Goal: Complete application form: Complete application form

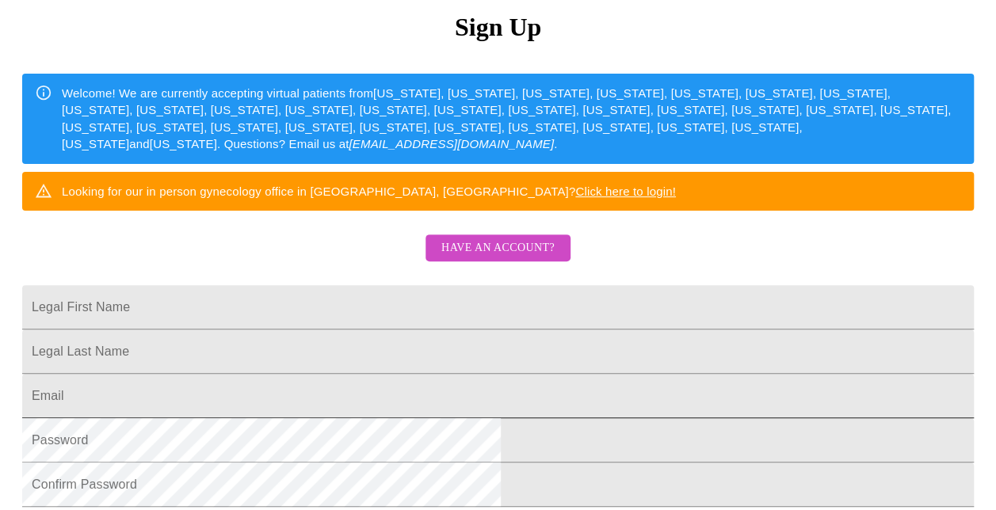
scroll to position [445, 0]
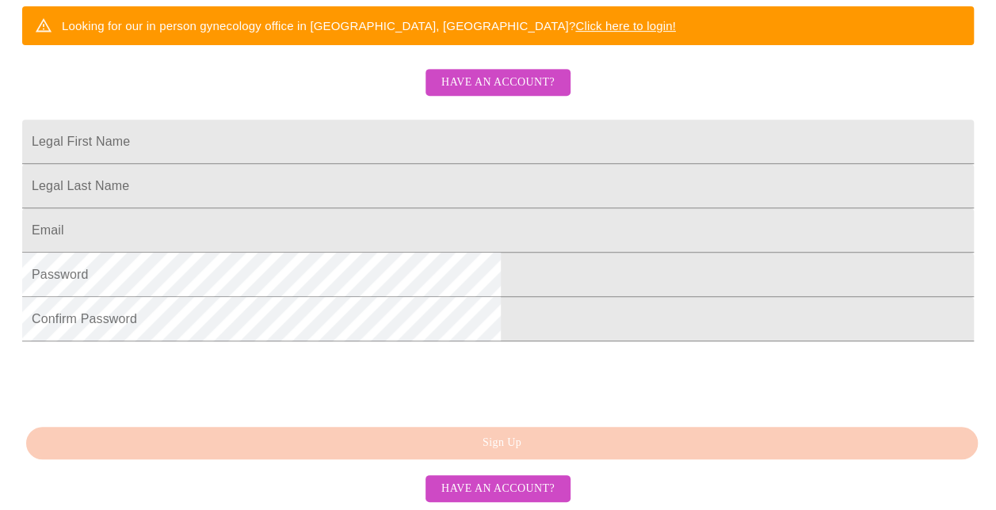
click at [468, 73] on span "Have an account?" at bounding box center [497, 83] width 113 height 20
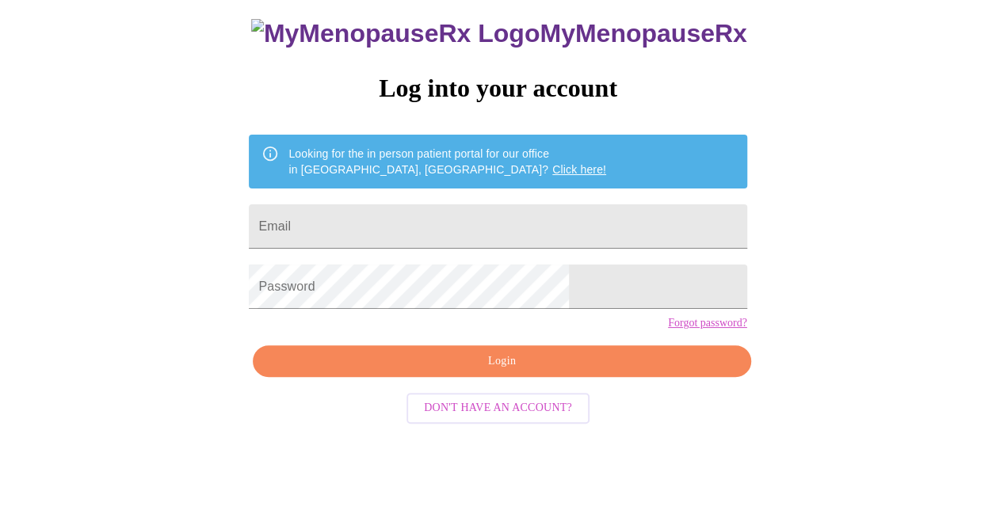
scroll to position [63, 0]
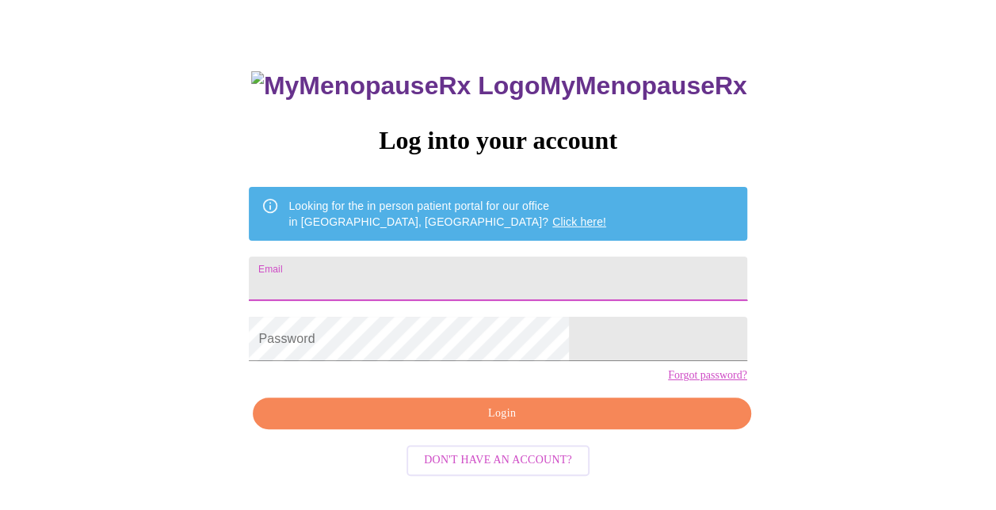
click at [423, 272] on input "Email" at bounding box center [497, 279] width 497 height 44
type input "[EMAIL_ADDRESS][DOMAIN_NAME]"
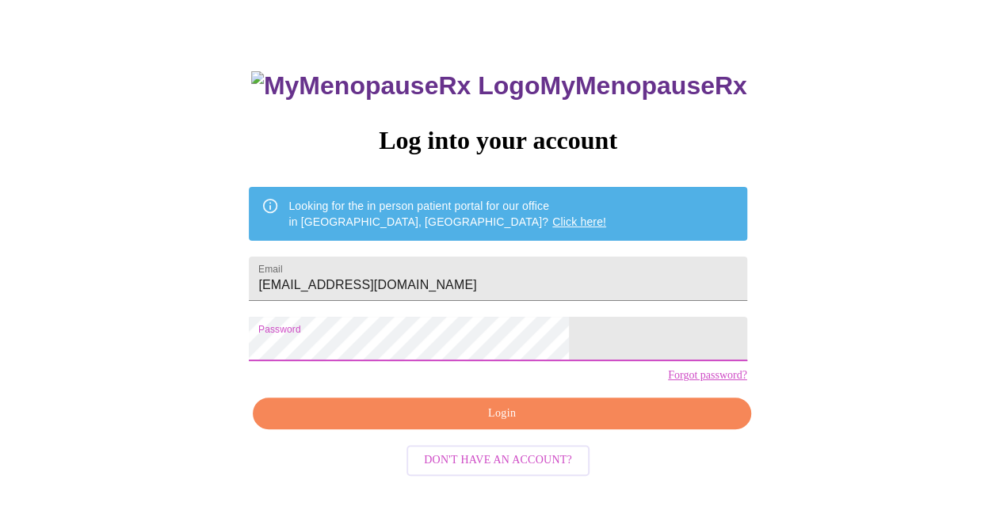
click at [478, 424] on span "Login" at bounding box center [501, 414] width 461 height 20
click at [284, 348] on div "MyMenopauseRx Log into your account Looking for the in person patient portal fo…" at bounding box center [497, 250] width 983 height 612
click at [468, 424] on span "Login" at bounding box center [501, 414] width 461 height 20
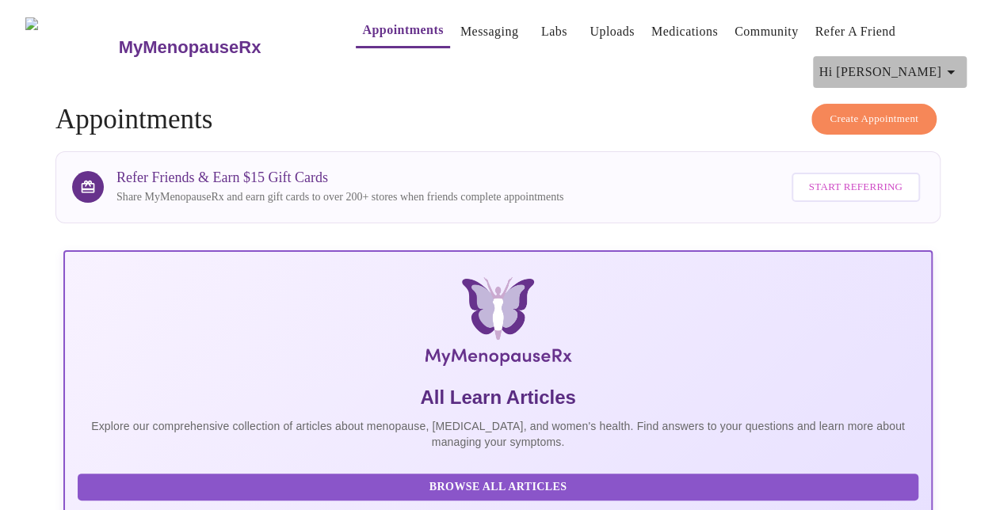
click at [958, 63] on icon "button" at bounding box center [950, 72] width 19 height 19
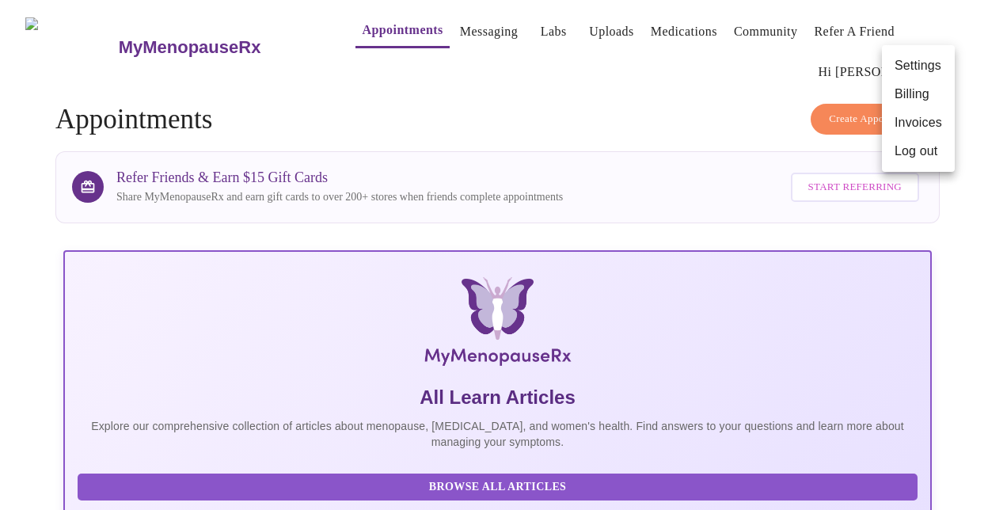
click at [958, 63] on div at bounding box center [503, 255] width 1007 height 510
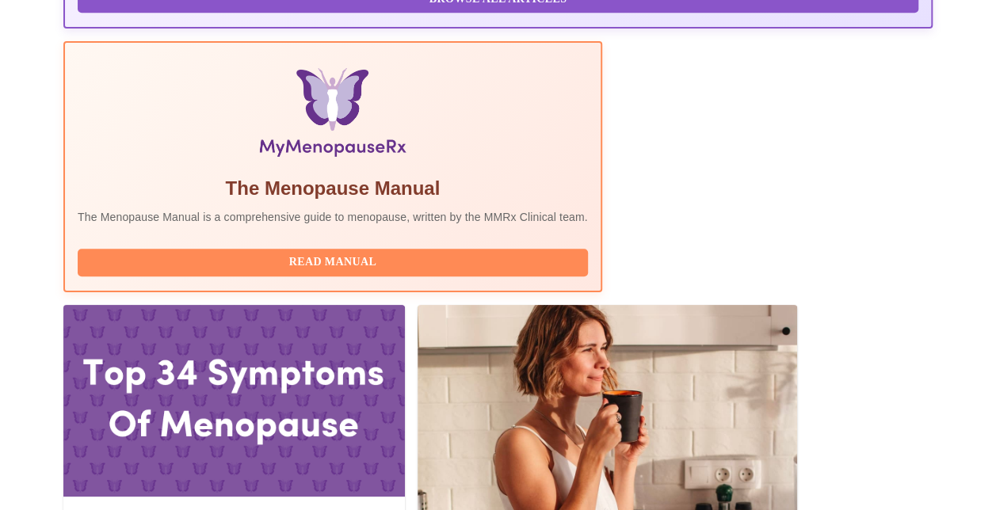
scroll to position [554, 0]
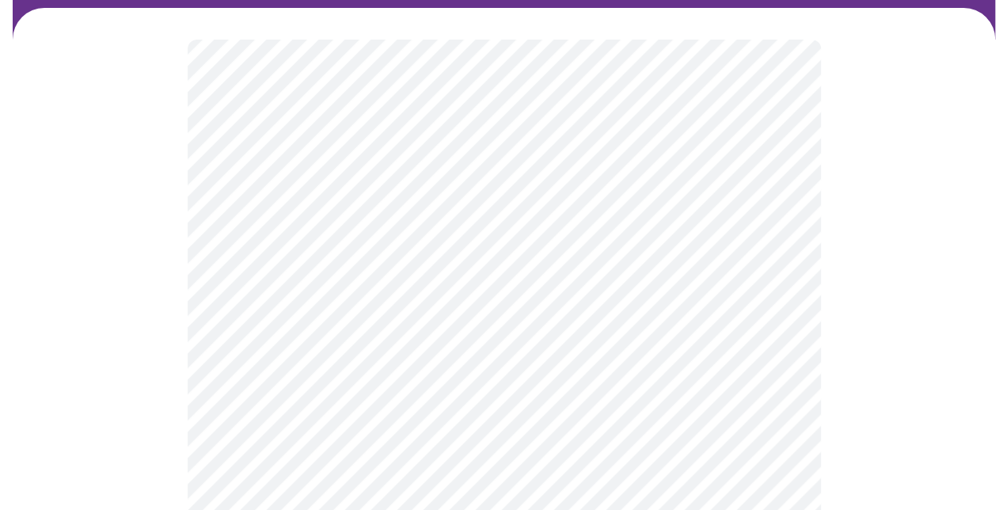
scroll to position [158, 0]
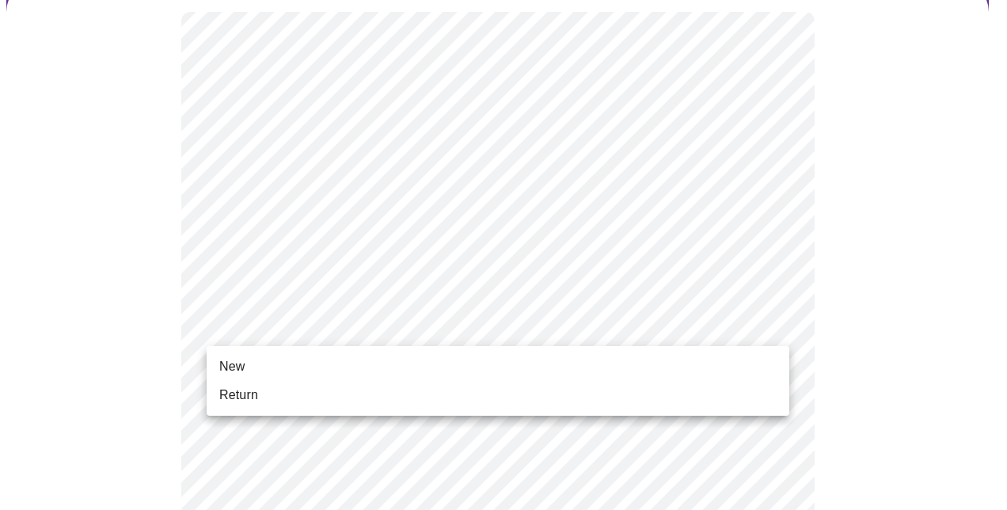
click at [256, 401] on span "Return" at bounding box center [238, 395] width 39 height 19
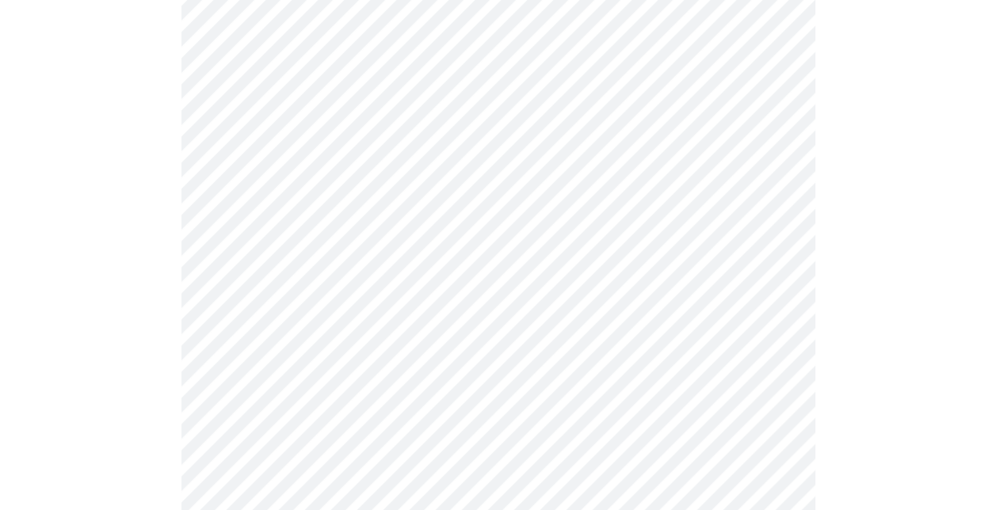
scroll to position [924, 0]
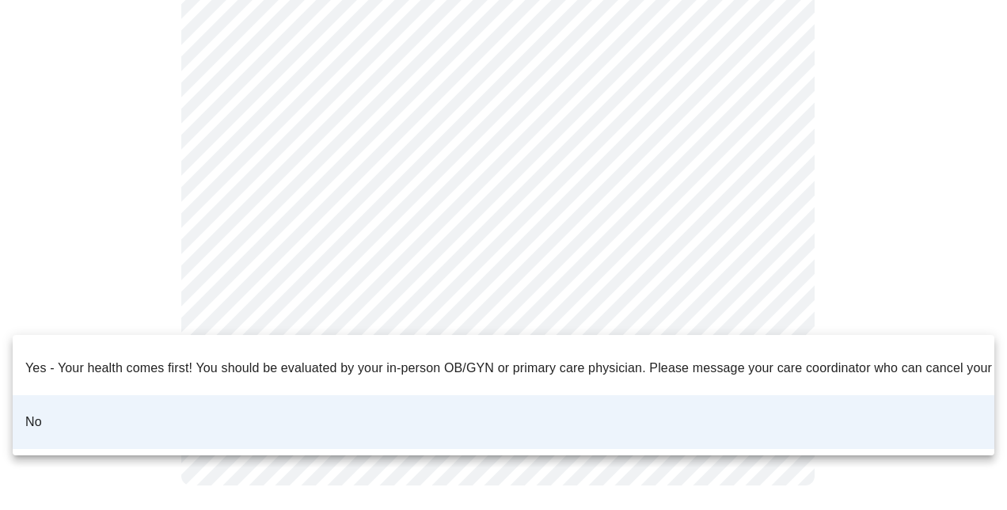
click at [230, 317] on div at bounding box center [503, 255] width 1007 height 510
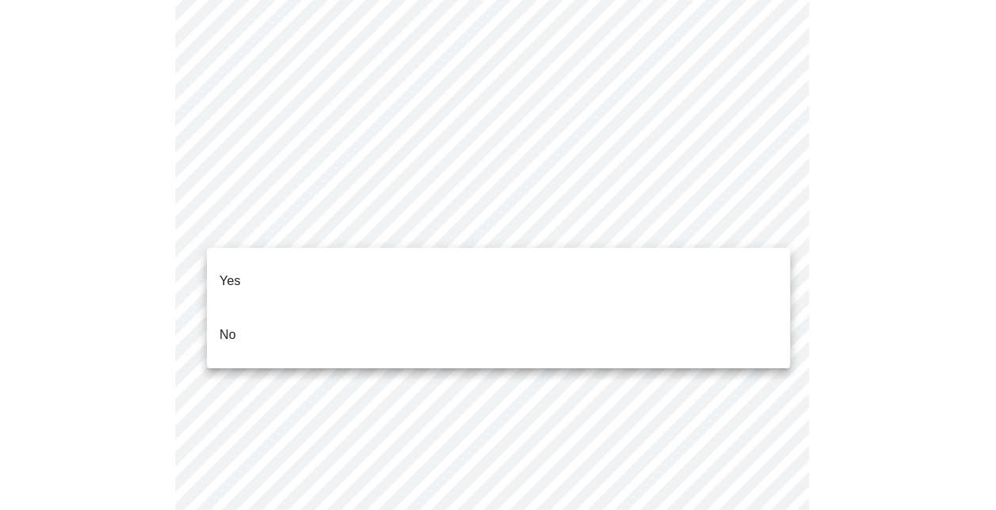
click at [299, 215] on body "MyMenopauseRx Appointments Messaging Labs Uploads Medications Community Refer a…" at bounding box center [497, 359] width 983 height 1973
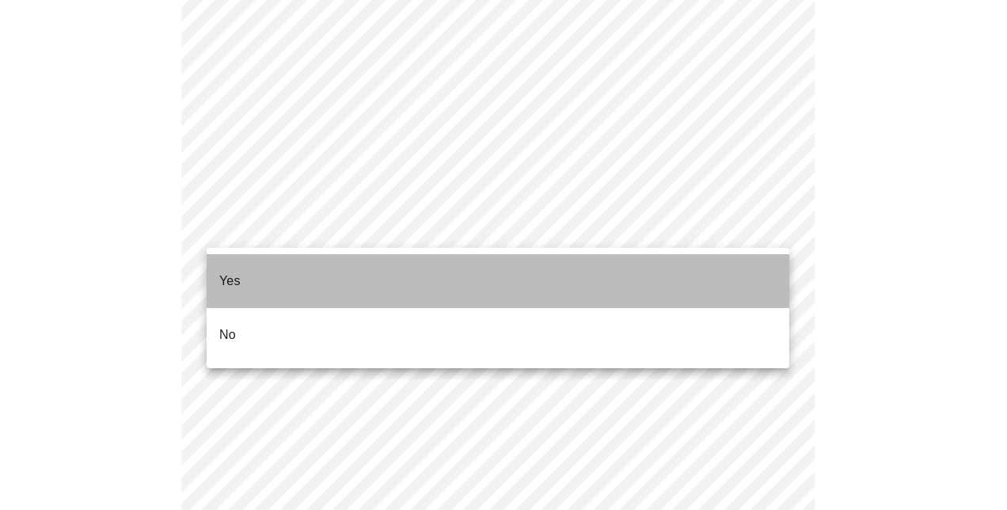
click at [267, 273] on li "Yes" at bounding box center [498, 281] width 583 height 54
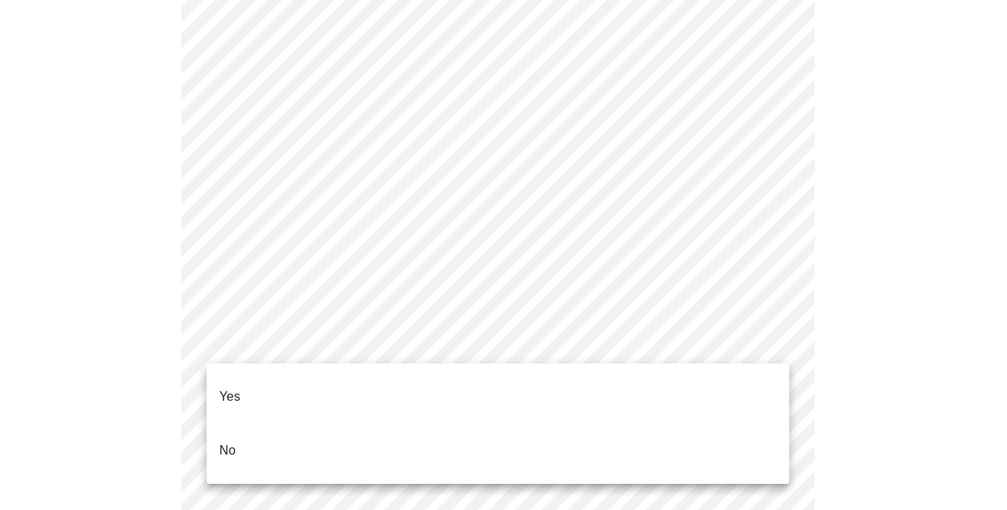
click at [262, 346] on body "MyMenopauseRx Appointments Messaging Labs Uploads Medications Community Refer a…" at bounding box center [503, 354] width 995 height 1963
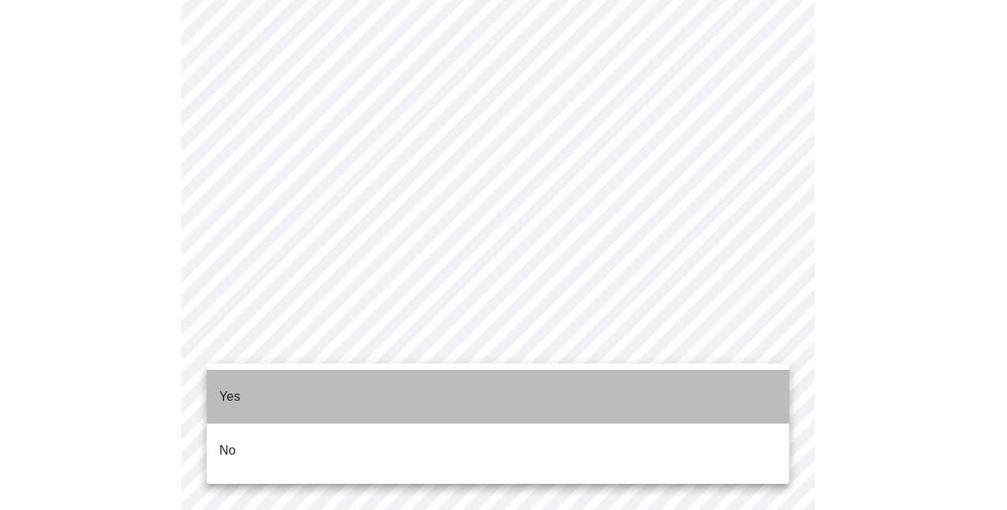
click at [241, 391] on li "Yes" at bounding box center [498, 397] width 583 height 54
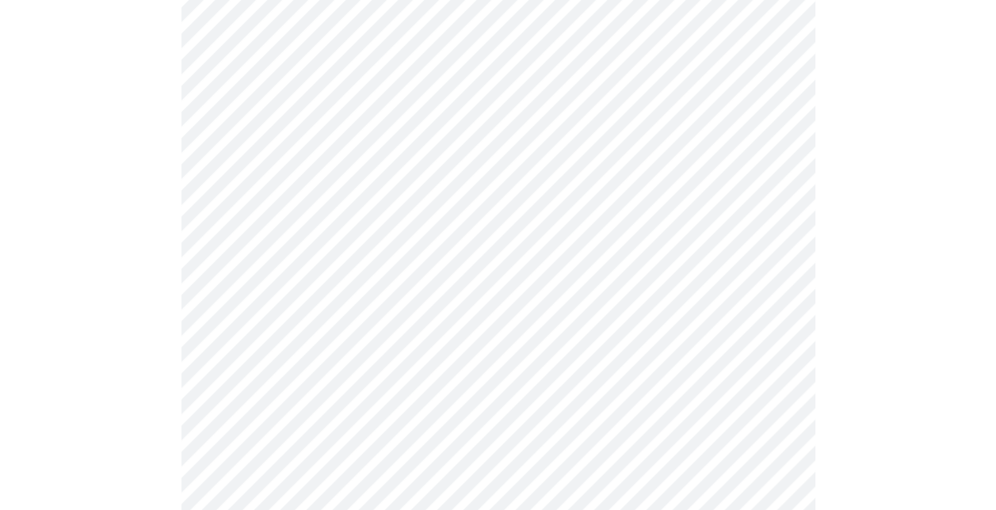
scroll to position [792, 0]
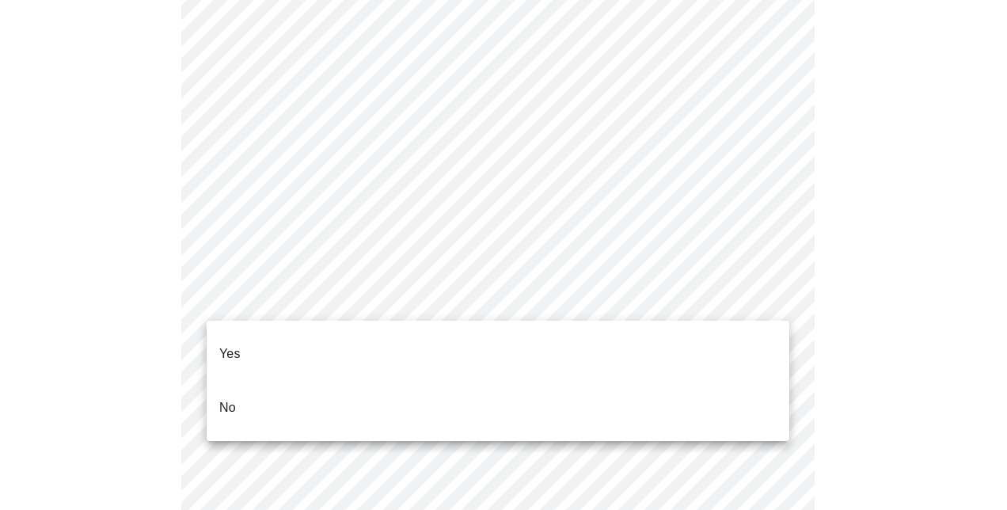
click at [287, 302] on body "MyMenopauseRx Appointments Messaging Labs Uploads Medications Community Refer a…" at bounding box center [503, 191] width 995 height 1954
click at [255, 340] on li "Yes" at bounding box center [498, 354] width 583 height 54
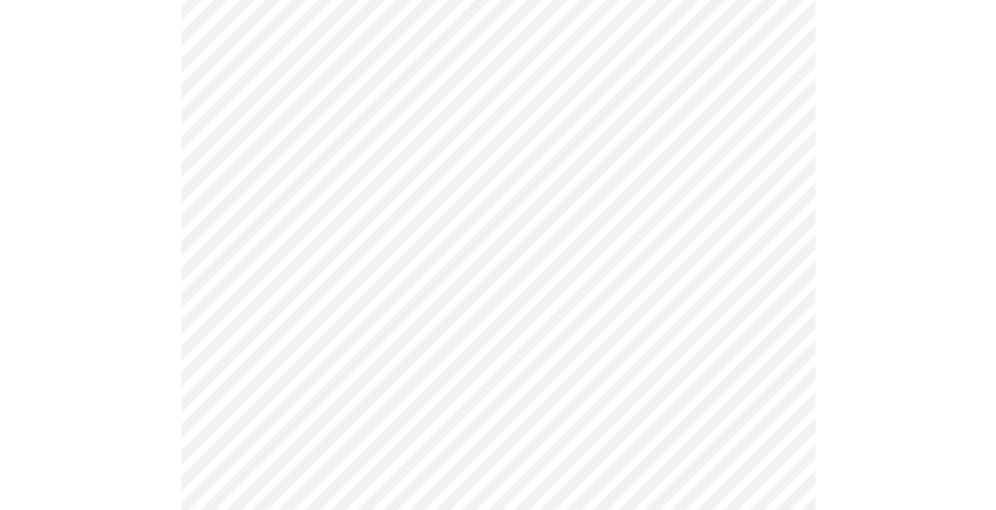
click at [136, 336] on div at bounding box center [497, 253] width 983 height 1812
click at [268, 251] on body "MyMenopauseRx Appointments Messaging Labs Uploads Medications Community Refer a…" at bounding box center [503, 28] width 995 height 1944
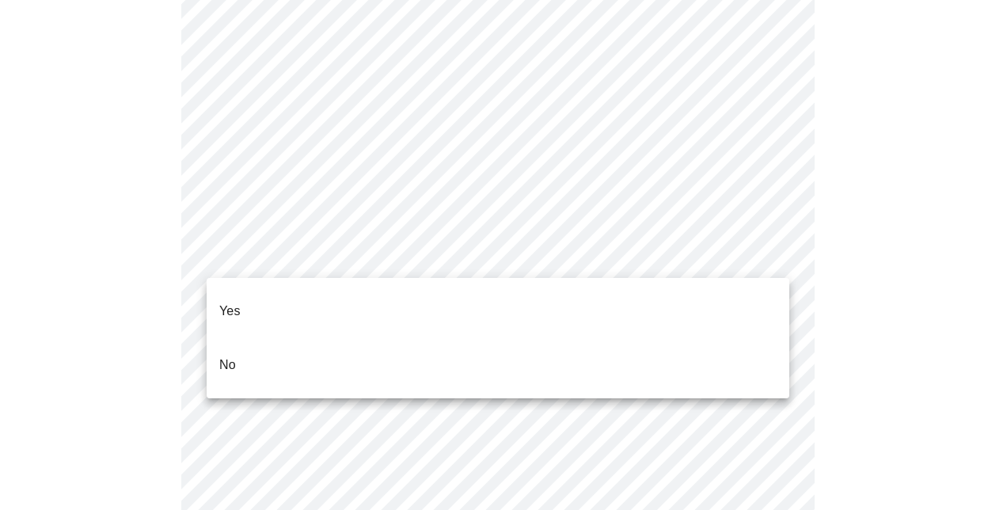
click at [234, 302] on p "Yes" at bounding box center [229, 311] width 21 height 19
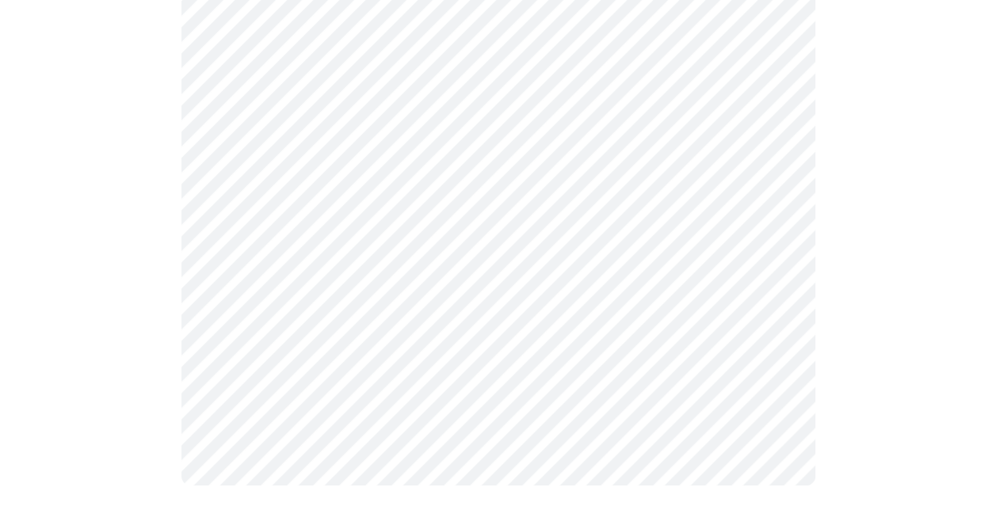
scroll to position [0, 0]
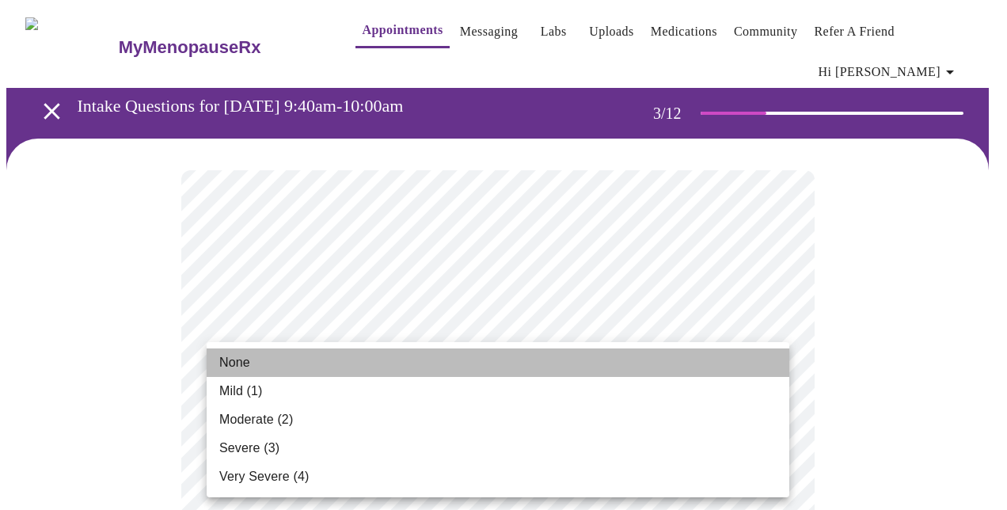
click at [359, 373] on li "None" at bounding box center [498, 362] width 583 height 29
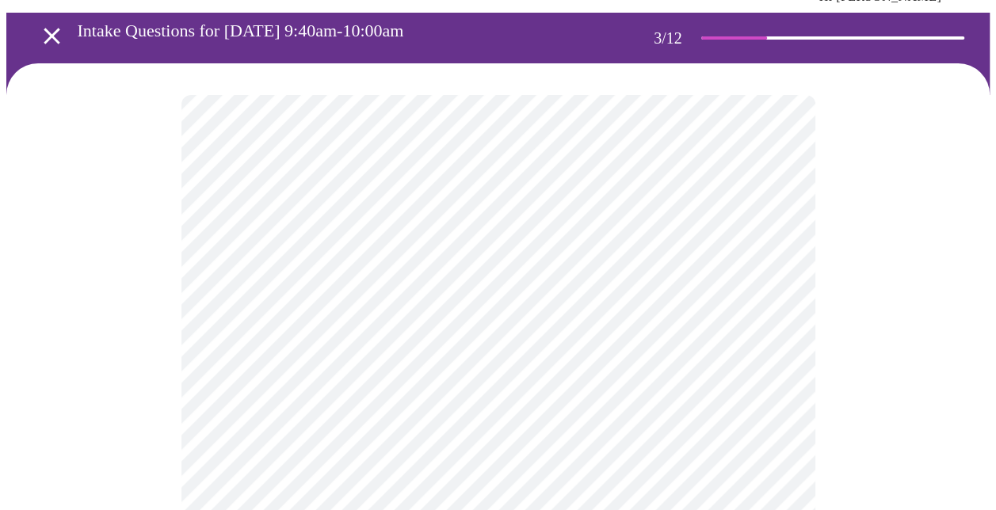
scroll to position [158, 0]
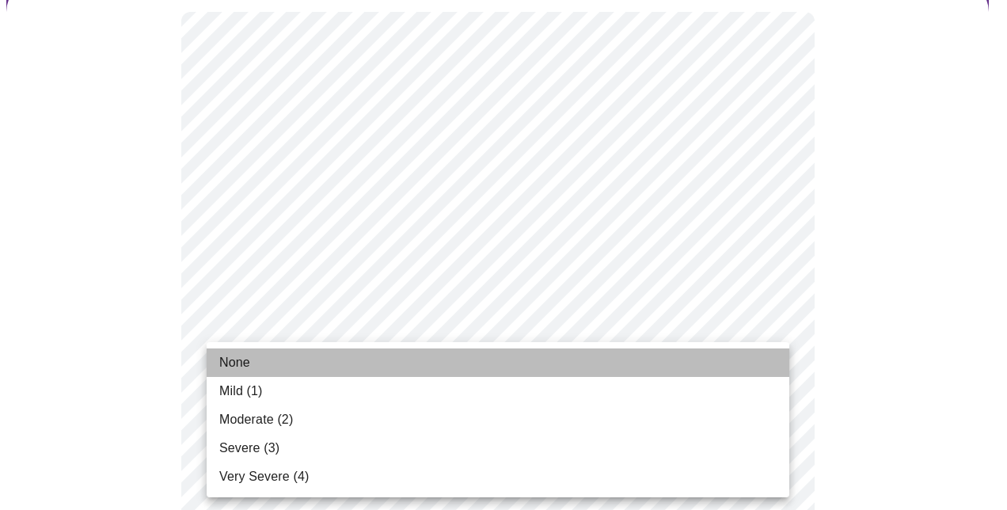
click at [287, 369] on li "None" at bounding box center [498, 362] width 583 height 29
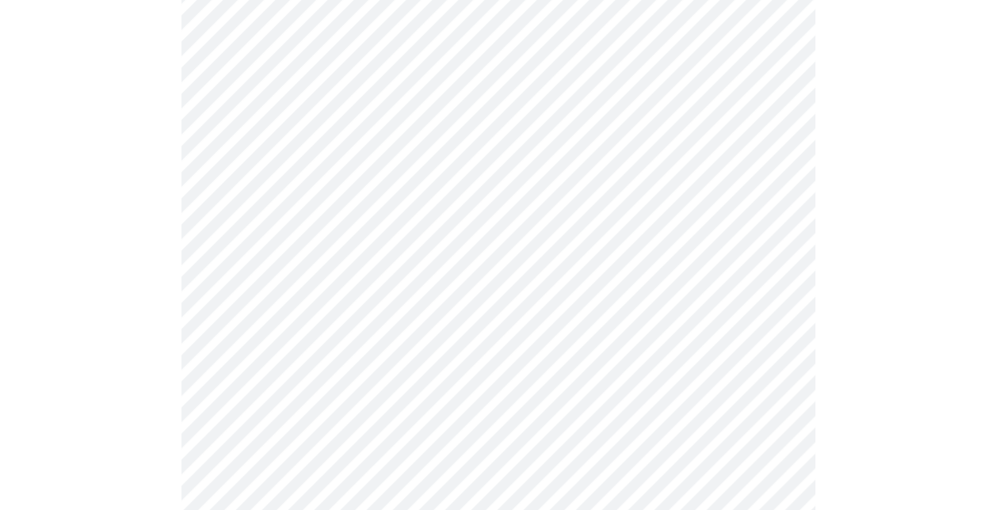
scroll to position [475, 0]
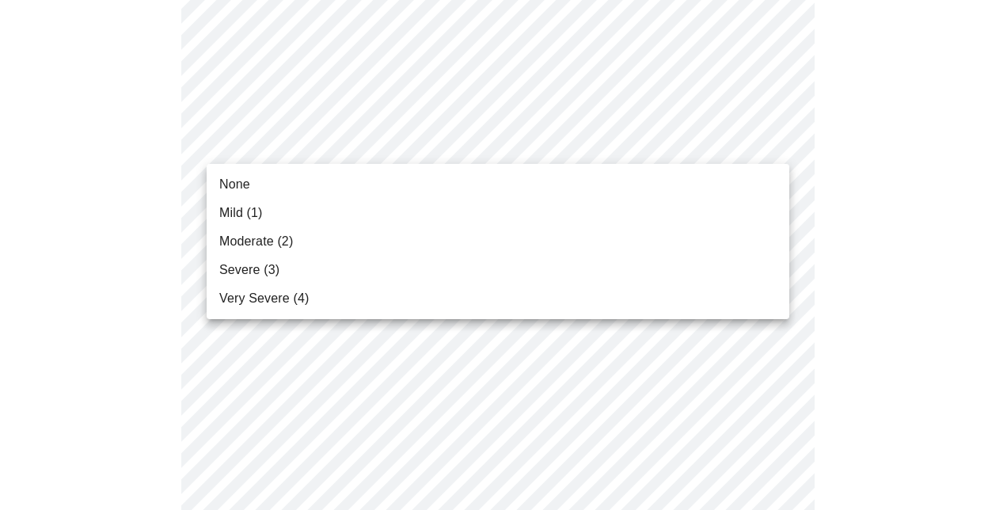
click at [257, 190] on li "None" at bounding box center [498, 184] width 583 height 29
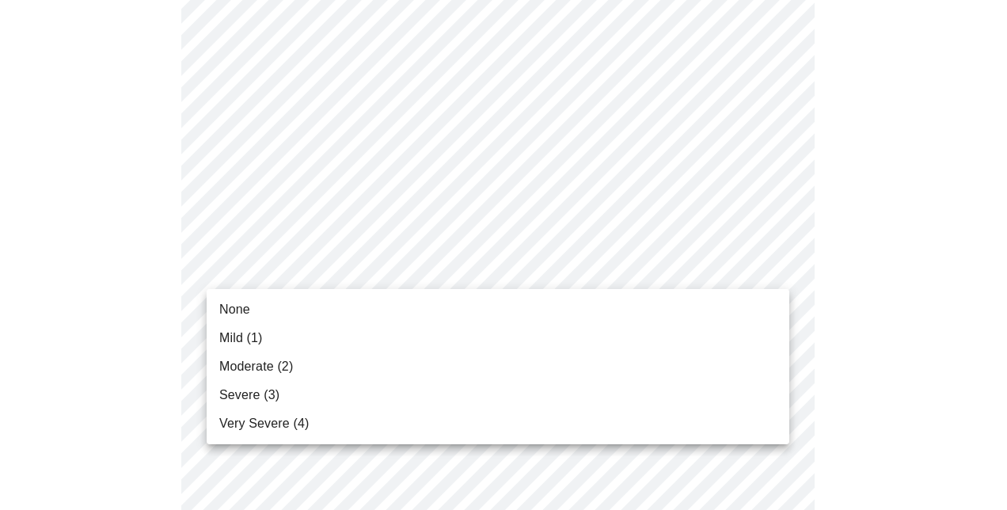
click at [314, 361] on li "Moderate (2)" at bounding box center [498, 366] width 583 height 29
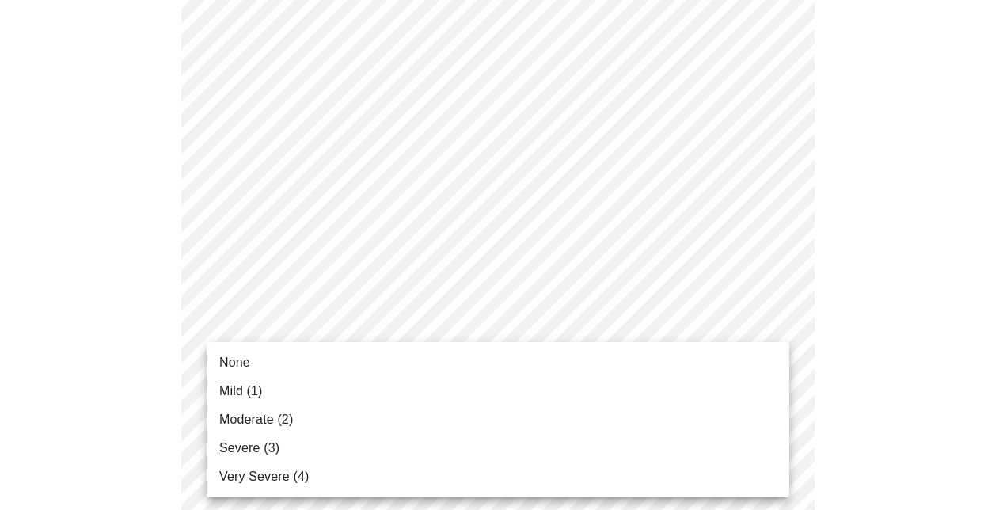
click at [260, 418] on span "Moderate (2)" at bounding box center [256, 419] width 74 height 19
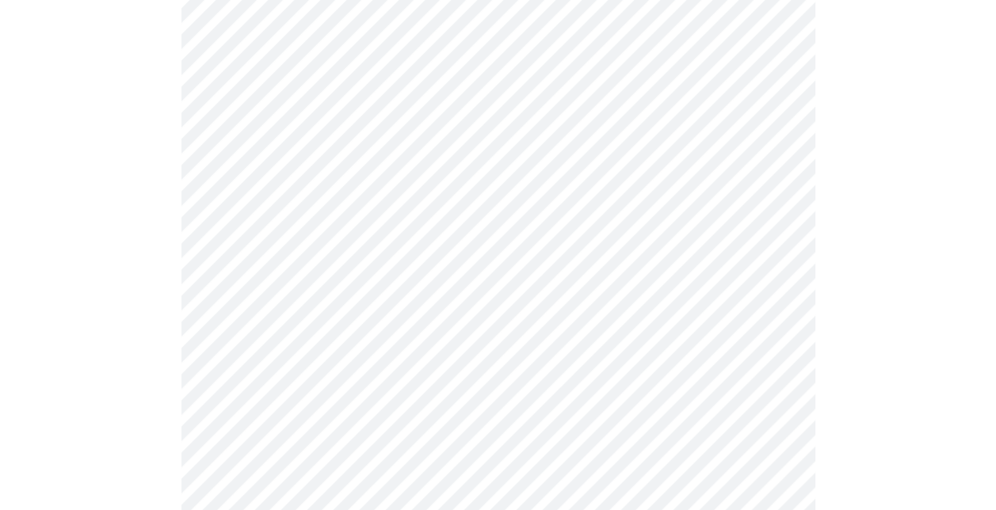
scroll to position [713, 0]
click at [269, 249] on body "MyMenopauseRx Appointments Messaging Labs Uploads Medications Community Refer a…" at bounding box center [503, 303] width 995 height 2018
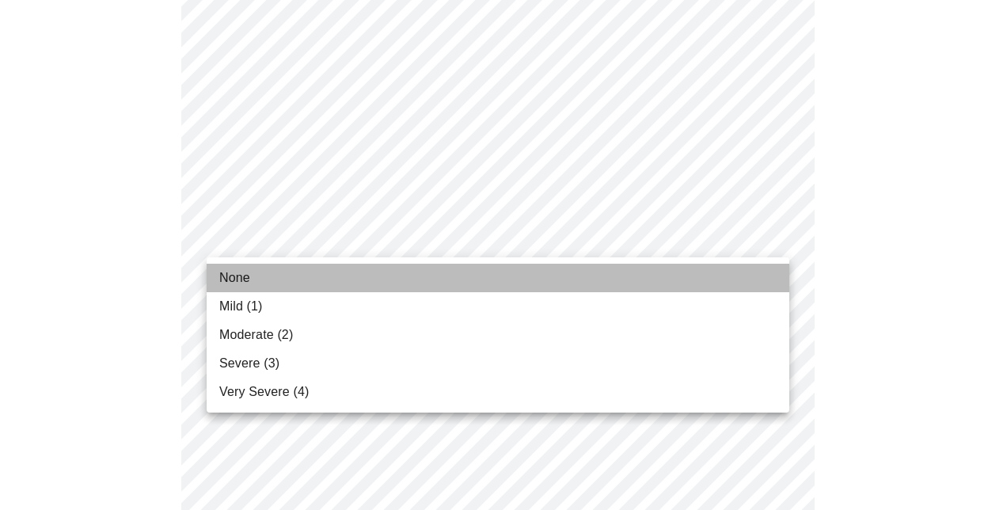
click at [265, 280] on li "None" at bounding box center [498, 278] width 583 height 29
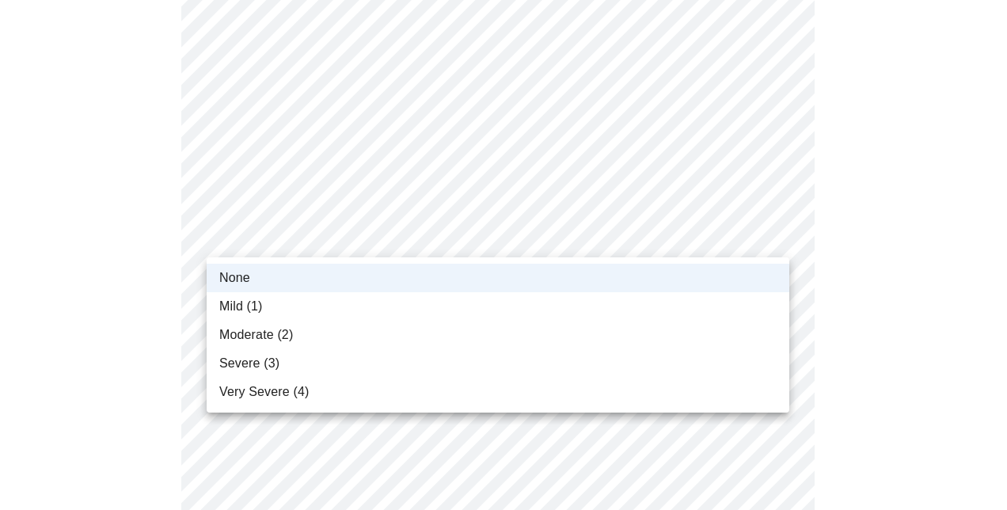
click at [234, 241] on body "MyMenopauseRx Appointments Messaging Labs Uploads Medications Community Refer a…" at bounding box center [503, 292] width 995 height 1996
click at [252, 303] on span "Mild (1)" at bounding box center [241, 306] width 44 height 19
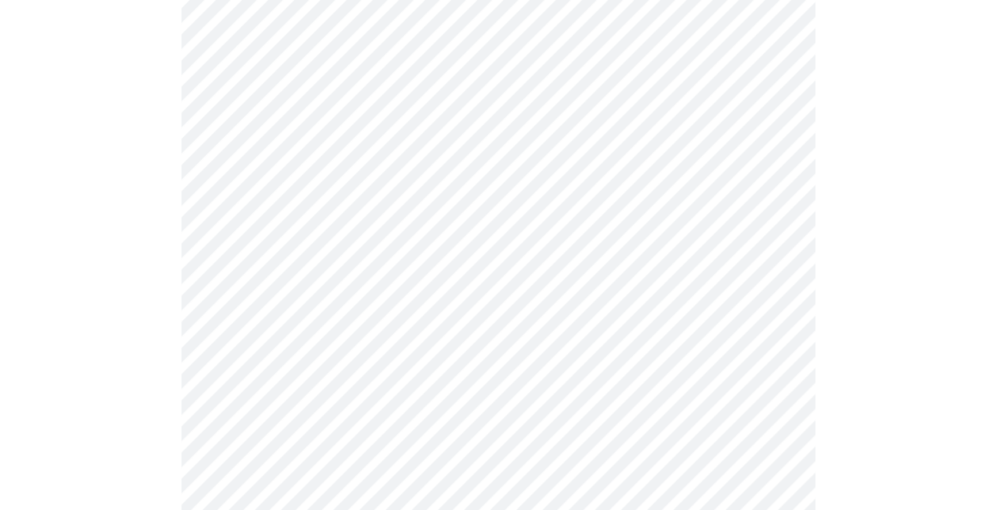
scroll to position [871, 0]
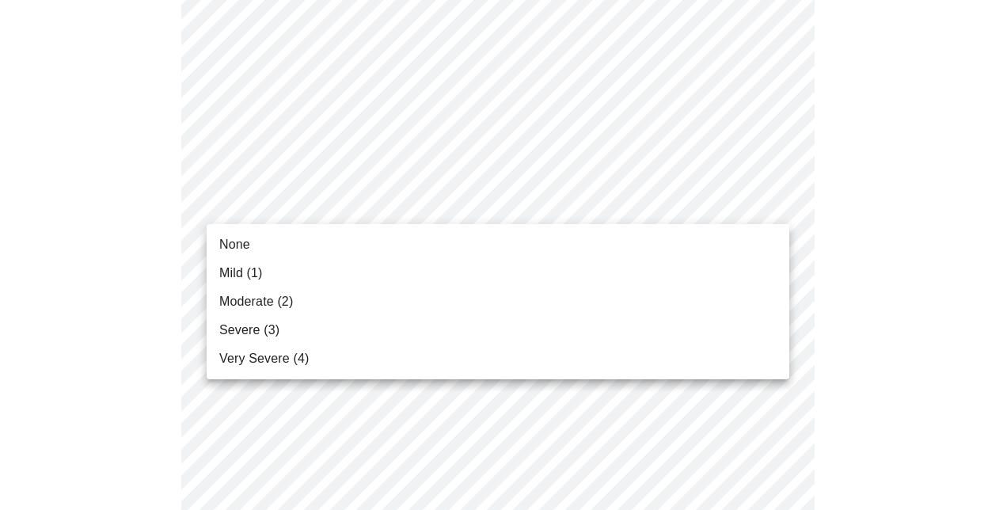
click at [260, 195] on body "MyMenopauseRx Appointments Messaging Labs Uploads Medications Community Refer a…" at bounding box center [503, 133] width 995 height 1996
click at [288, 309] on span "Moderate (2)" at bounding box center [256, 301] width 74 height 19
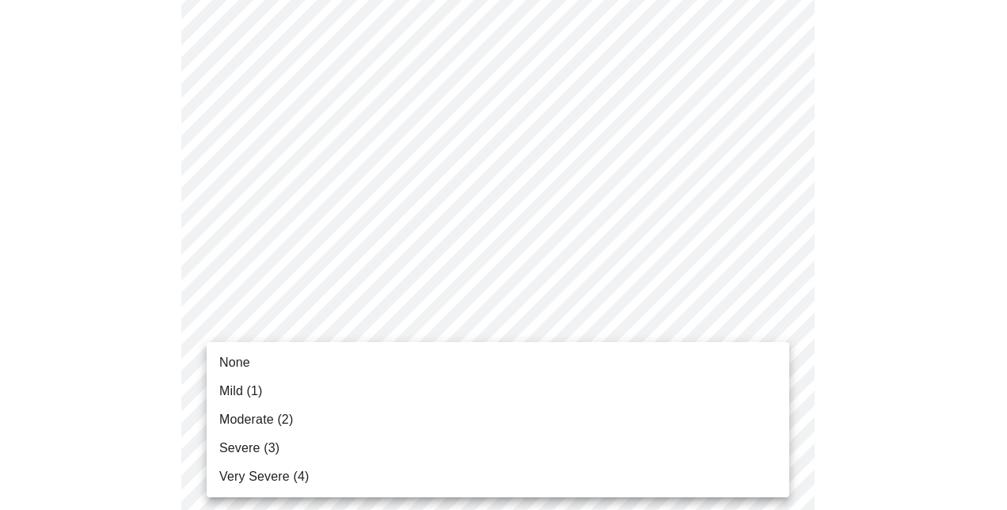
click at [264, 331] on body "MyMenopauseRx Appointments Messaging Labs Uploads Medications Community Refer a…" at bounding box center [503, 122] width 995 height 1974
click at [276, 415] on span "Moderate (2)" at bounding box center [256, 419] width 74 height 19
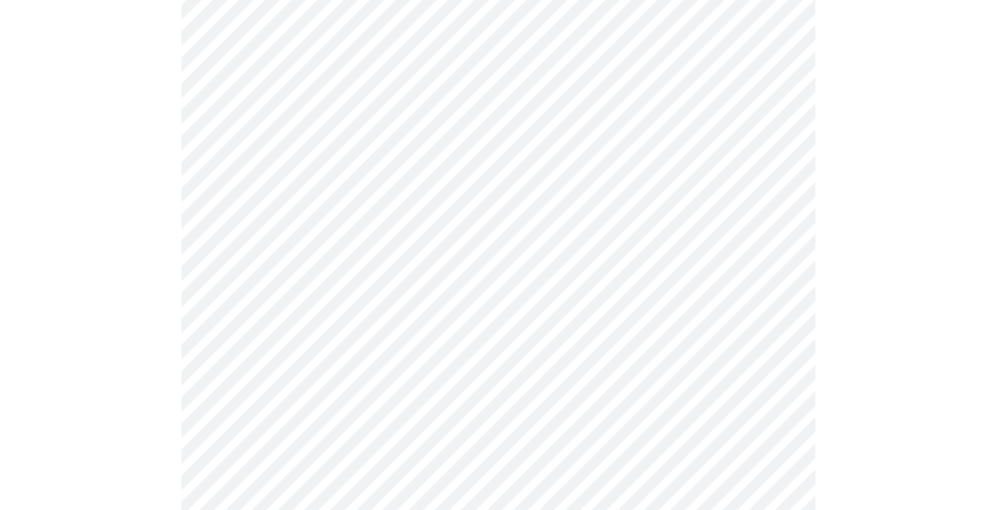
scroll to position [1030, 0]
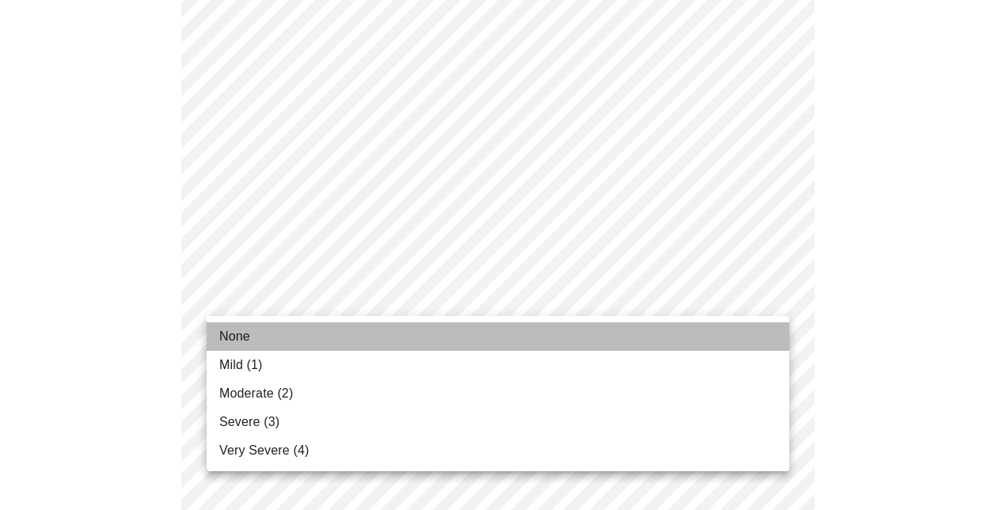
click at [262, 337] on li "None" at bounding box center [498, 336] width 583 height 29
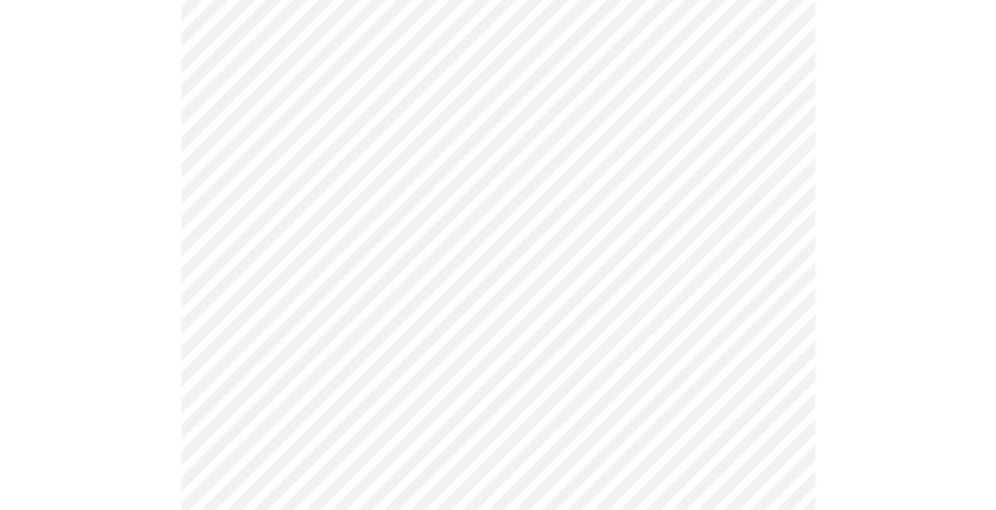
scroll to position [1188, 0]
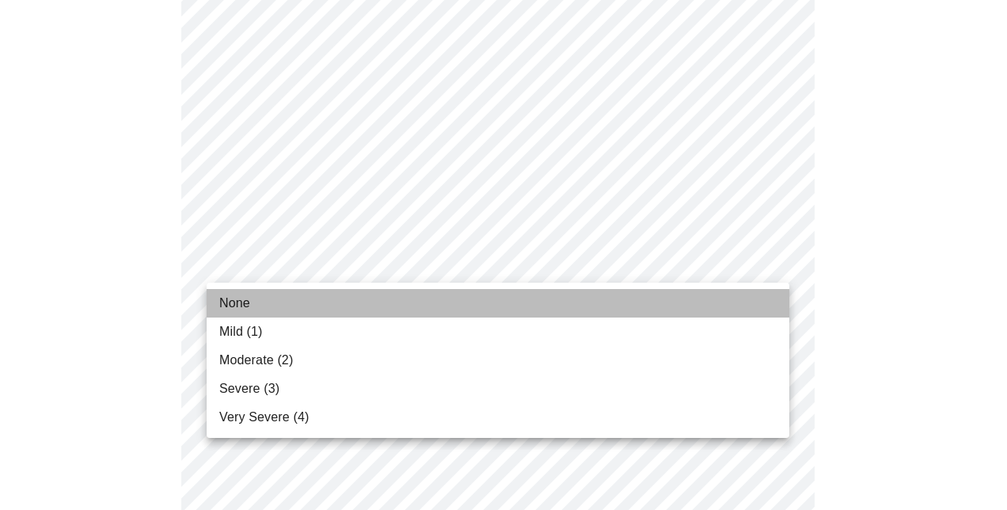
click at [258, 310] on li "None" at bounding box center [498, 303] width 583 height 29
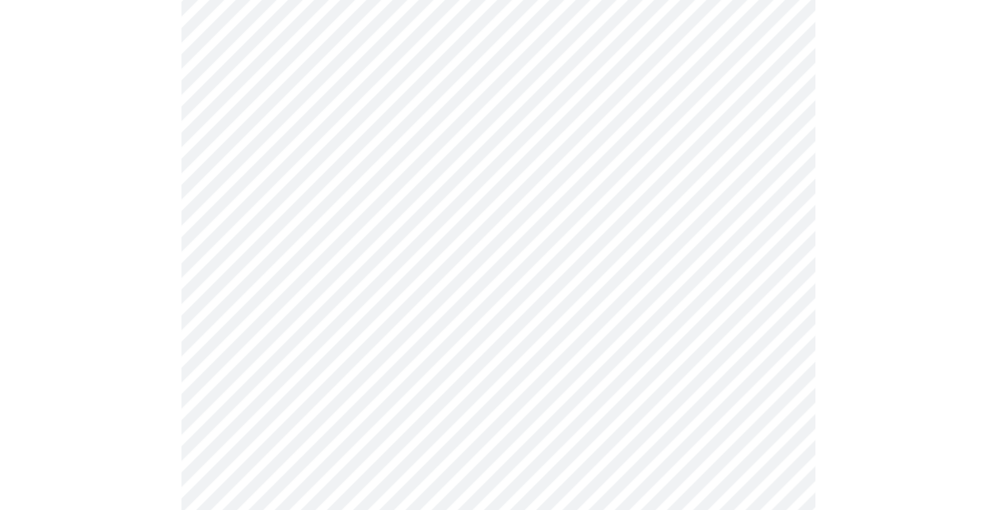
scroll to position [1346, 0]
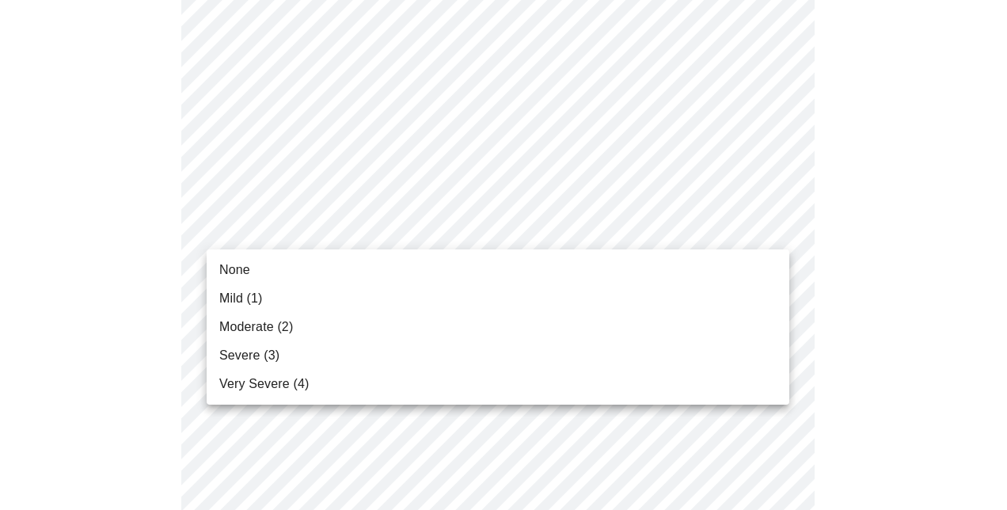
click at [252, 295] on span "Mild (1)" at bounding box center [241, 298] width 44 height 19
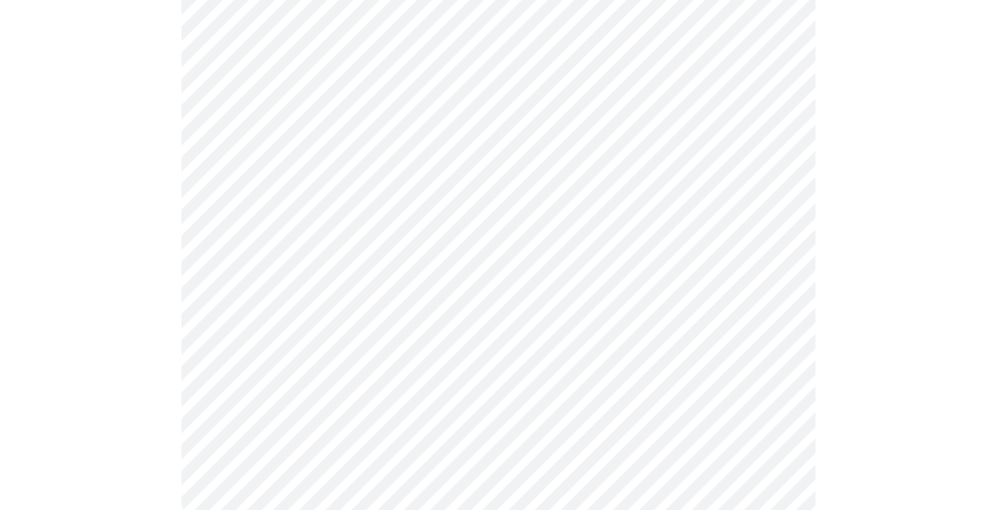
click at [282, 278] on body "MyMenopauseRx Appointments Messaging Labs Uploads Medications Community Refer a…" at bounding box center [503, 133] width 995 height 1520
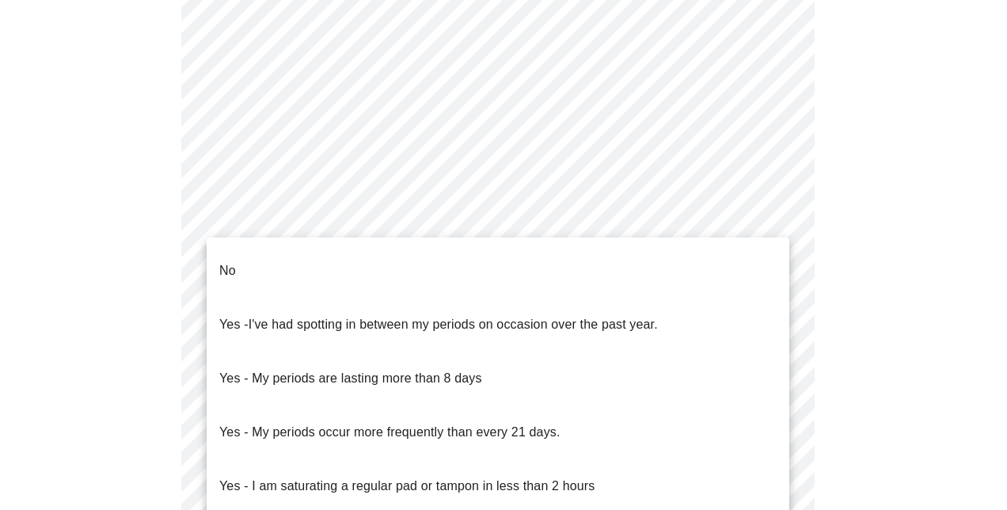
click at [266, 264] on li "No" at bounding box center [498, 271] width 583 height 54
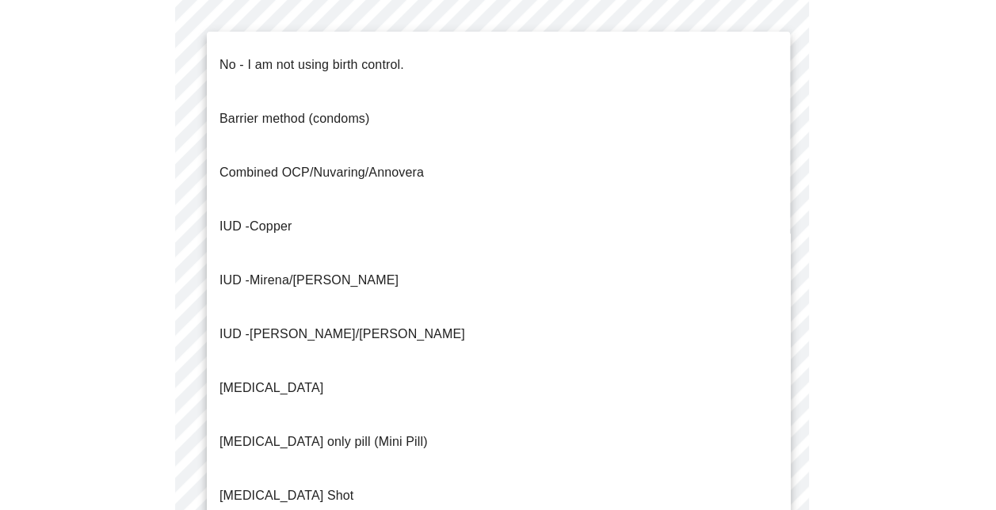
click at [257, 411] on body "MyMenopauseRx Appointments Messaging Labs Uploads Medications Community Refer a…" at bounding box center [497, 128] width 983 height 1510
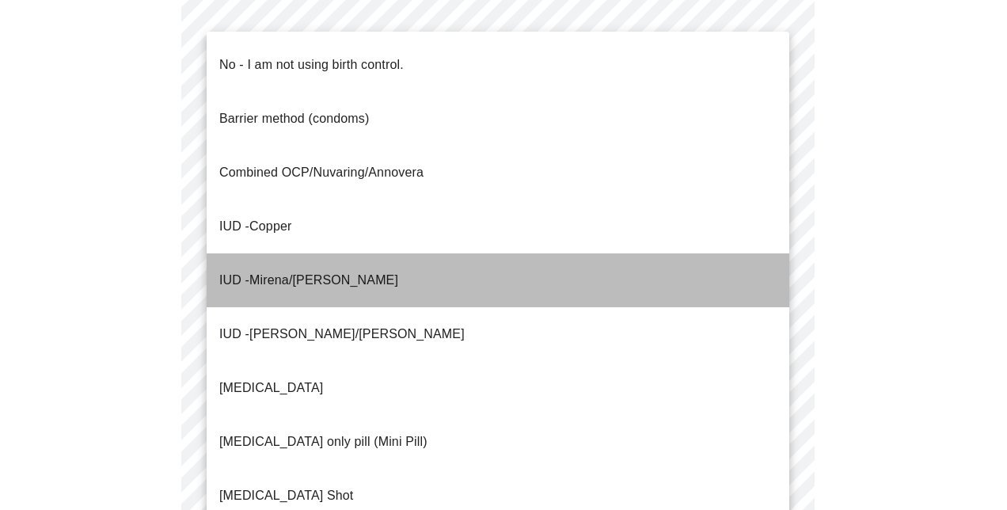
click at [279, 273] on span "Mirena/[PERSON_NAME]" at bounding box center [323, 279] width 149 height 13
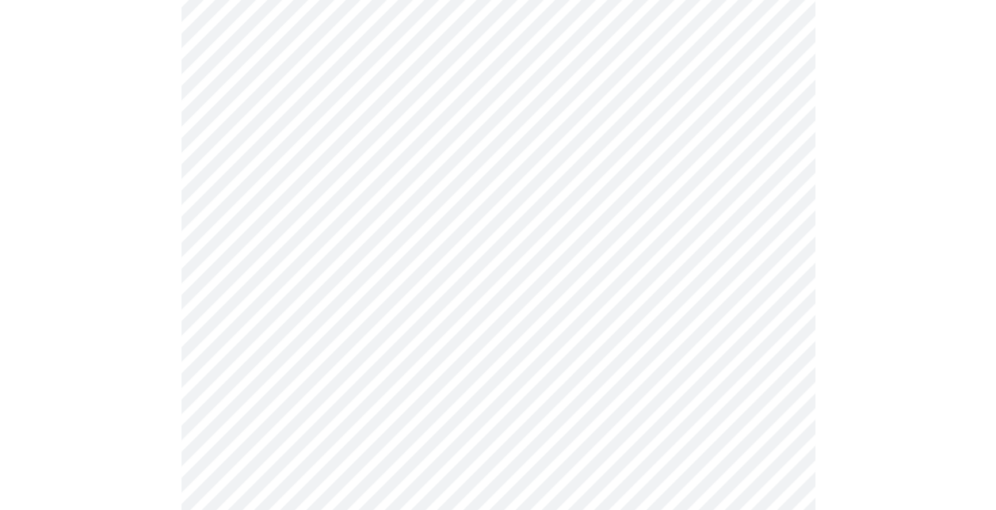
click at [139, 369] on div at bounding box center [497, 189] width 983 height 1369
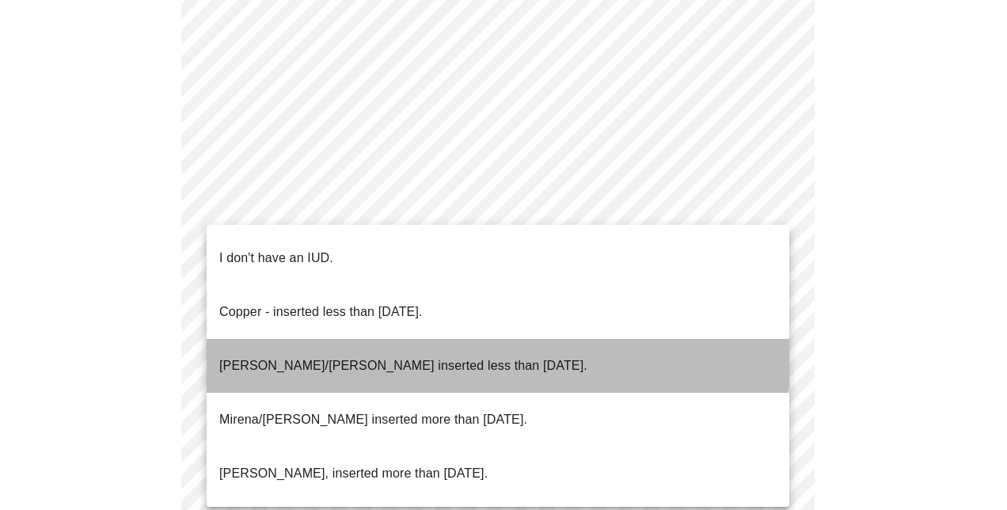
click at [375, 356] on p "[PERSON_NAME]/[PERSON_NAME] inserted less than [DATE]." at bounding box center [403, 365] width 368 height 19
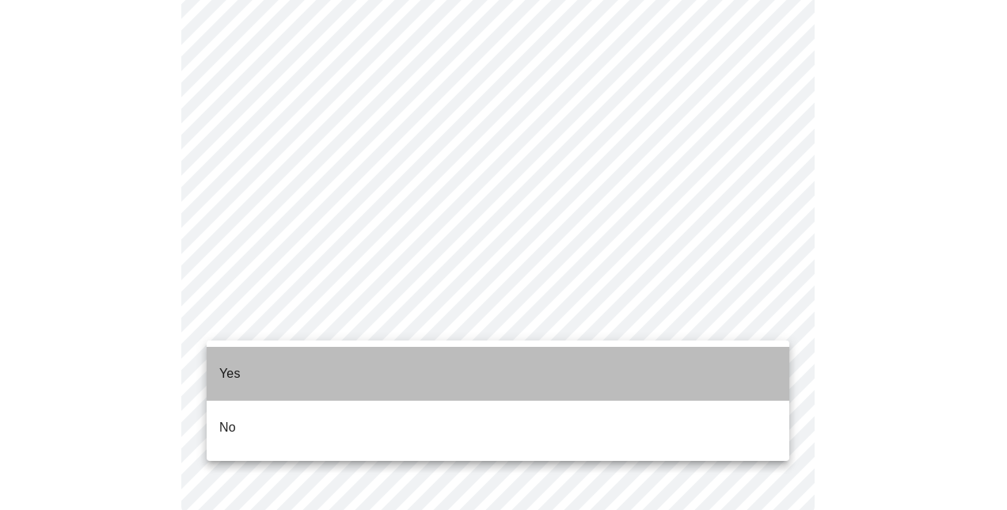
click at [239, 375] on span "Yes" at bounding box center [229, 374] width 21 height 44
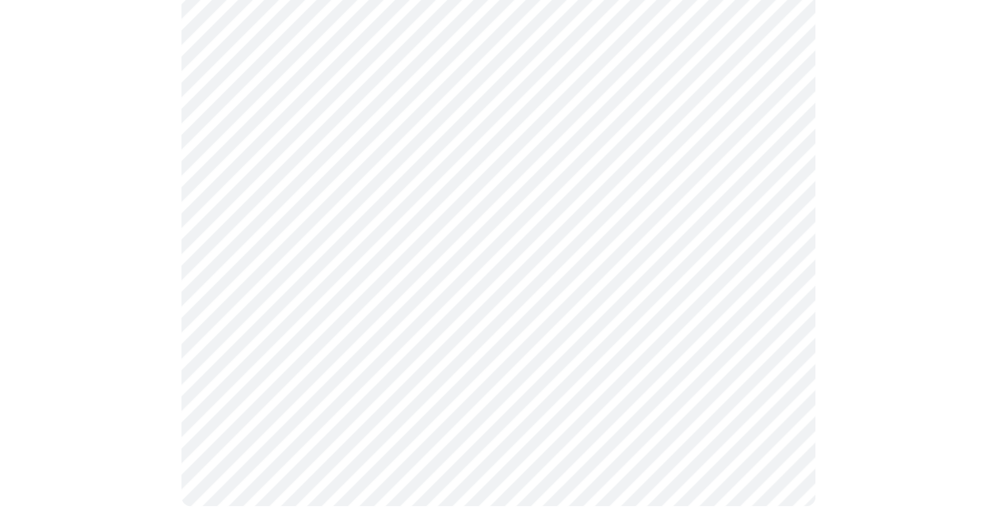
click at [356, 255] on body "MyMenopauseRx Appointments Messaging Labs Uploads Medications Community Refer a…" at bounding box center [497, 286] width 983 height 1193
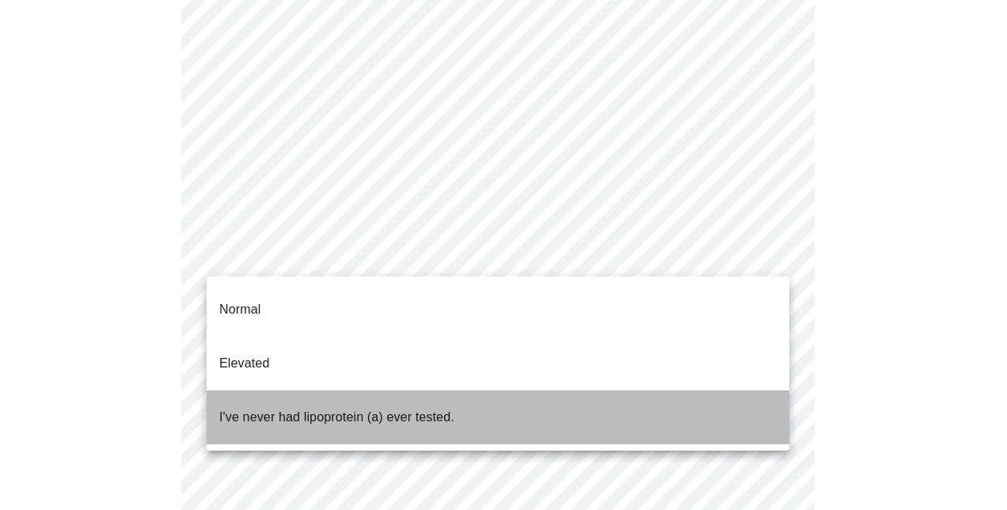
click at [413, 408] on p "I've never had lipoprotein (a) ever tested." at bounding box center [336, 417] width 235 height 19
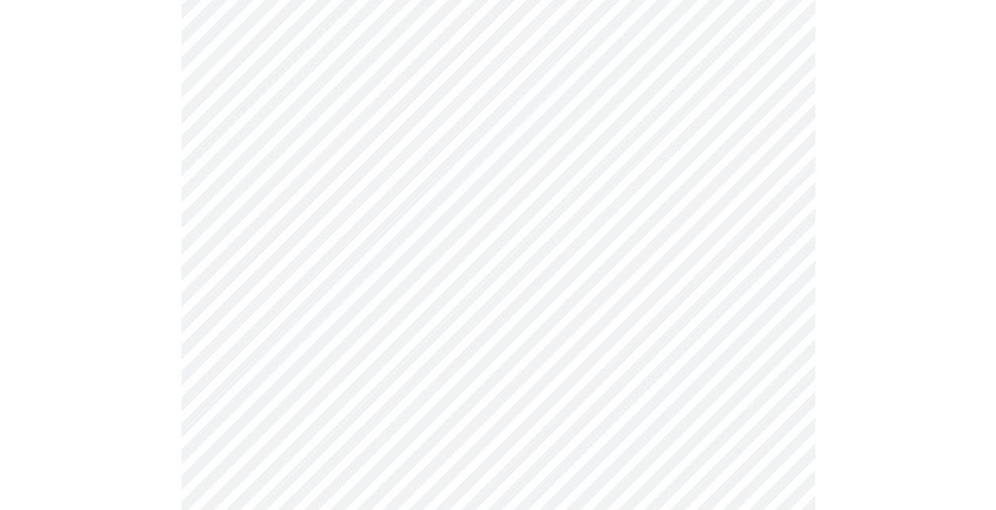
scroll to position [4198, 0]
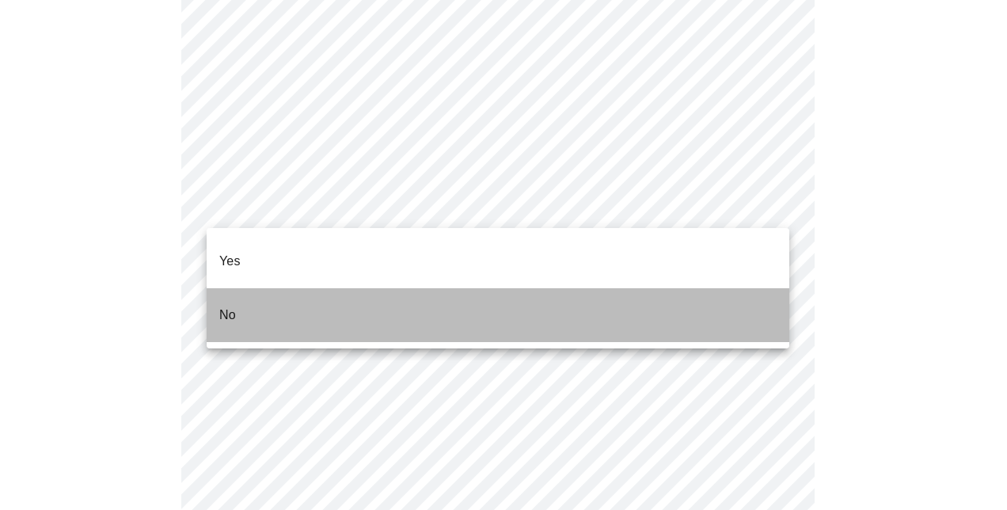
click at [231, 306] on p "No" at bounding box center [227, 315] width 17 height 19
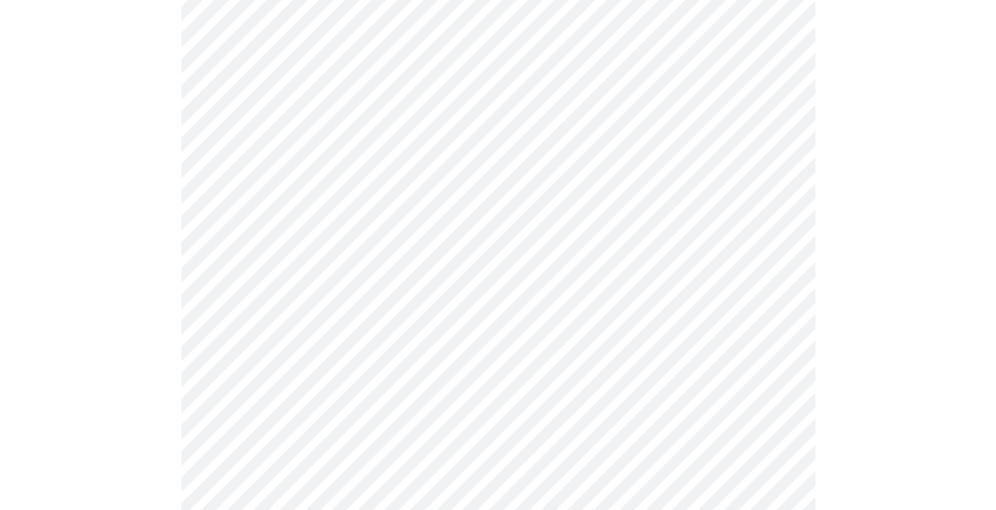
scroll to position [1426, 0]
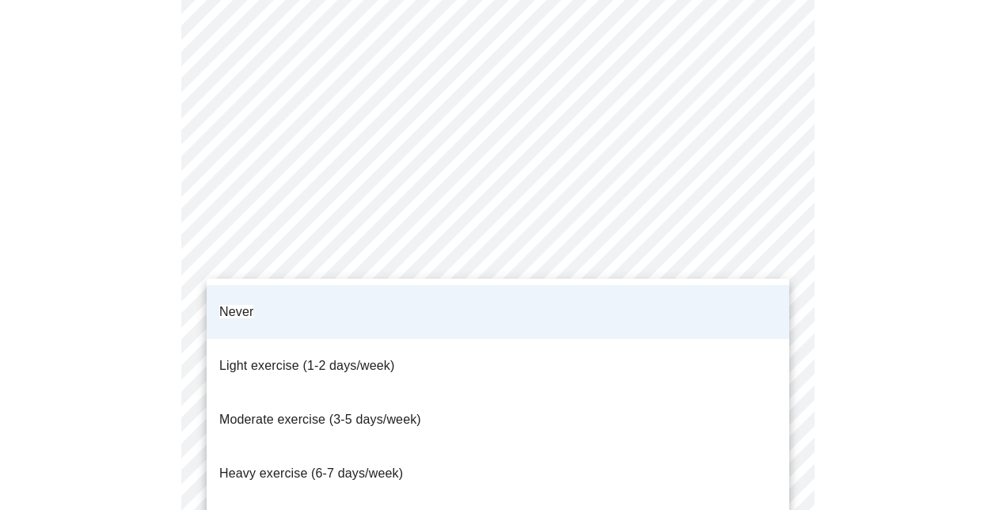
click at [155, 309] on div at bounding box center [503, 255] width 1007 height 510
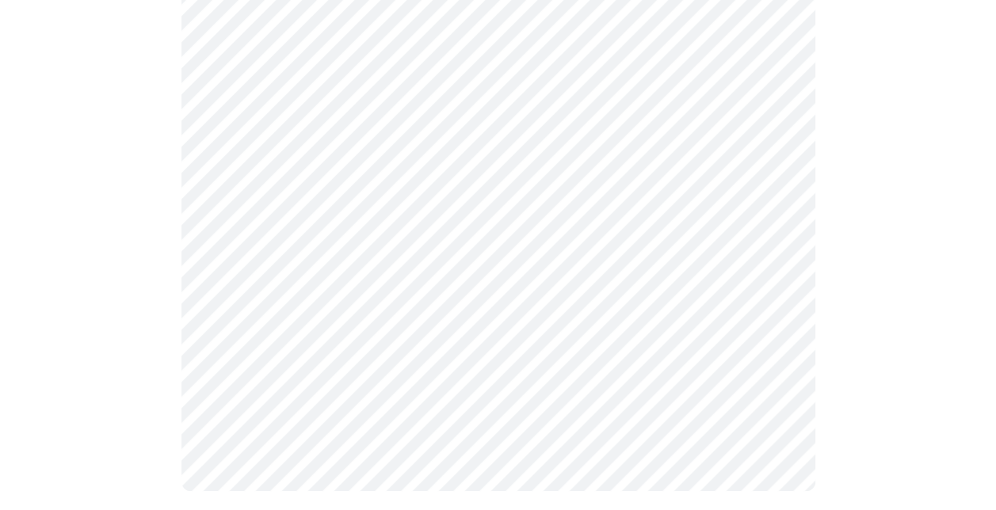
scroll to position [971, 0]
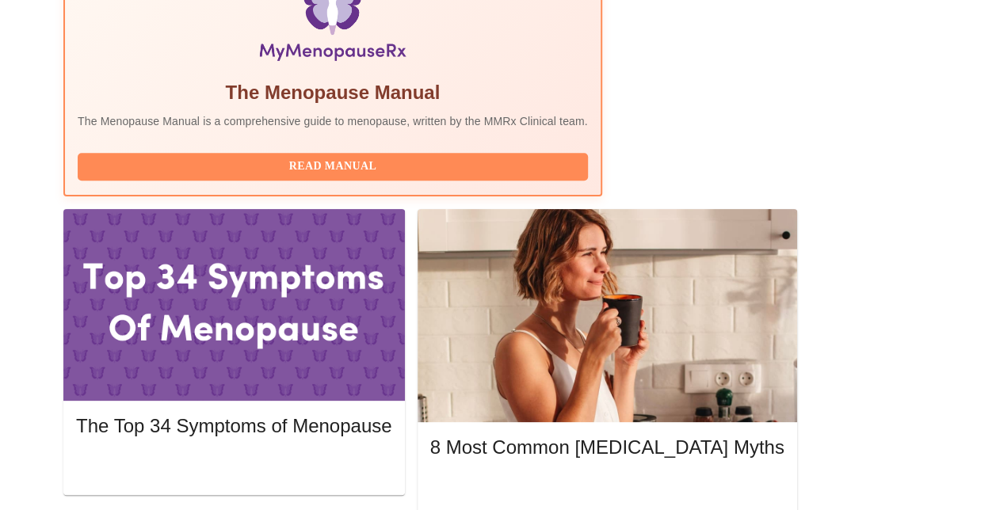
scroll to position [511, 0]
